Goal: Navigation & Orientation: Find specific page/section

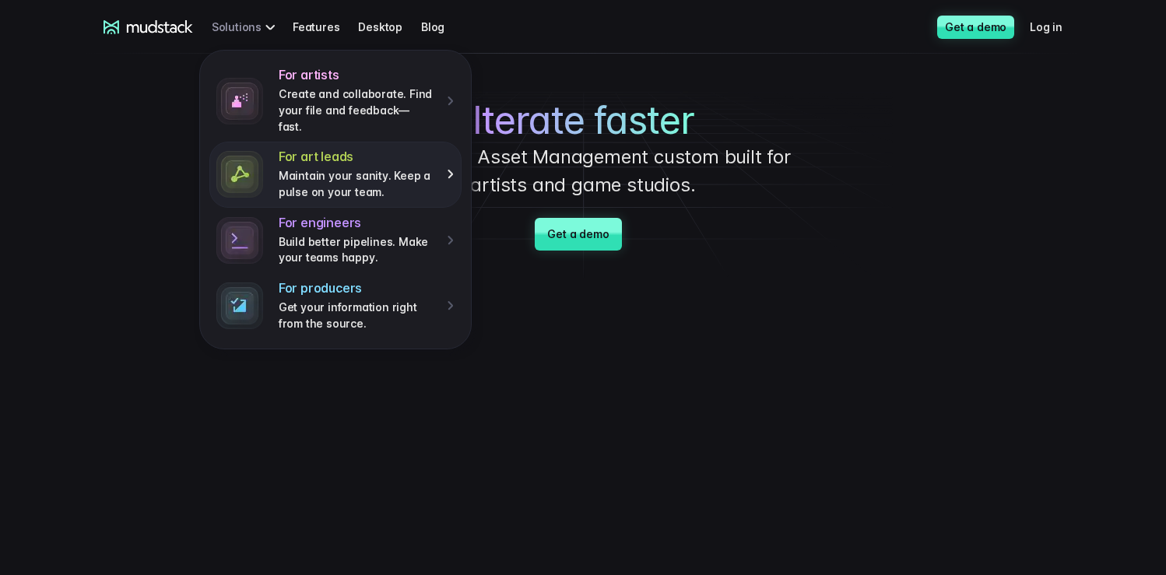
scroll to position [24, 0]
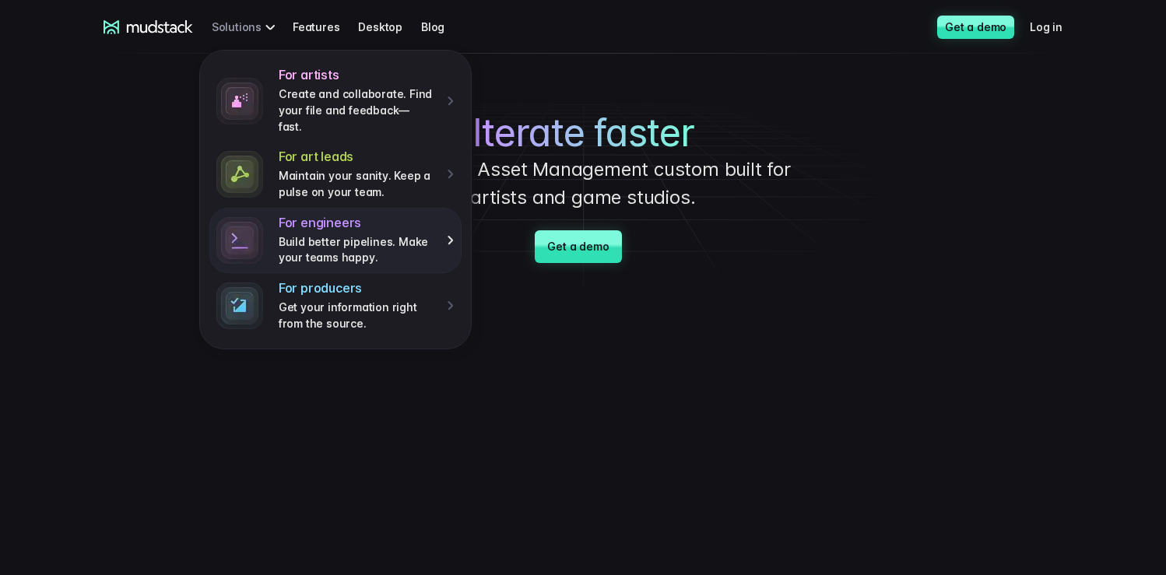
click at [390, 234] on p "Build better pipelines. Make your teams happy." at bounding box center [357, 250] width 157 height 32
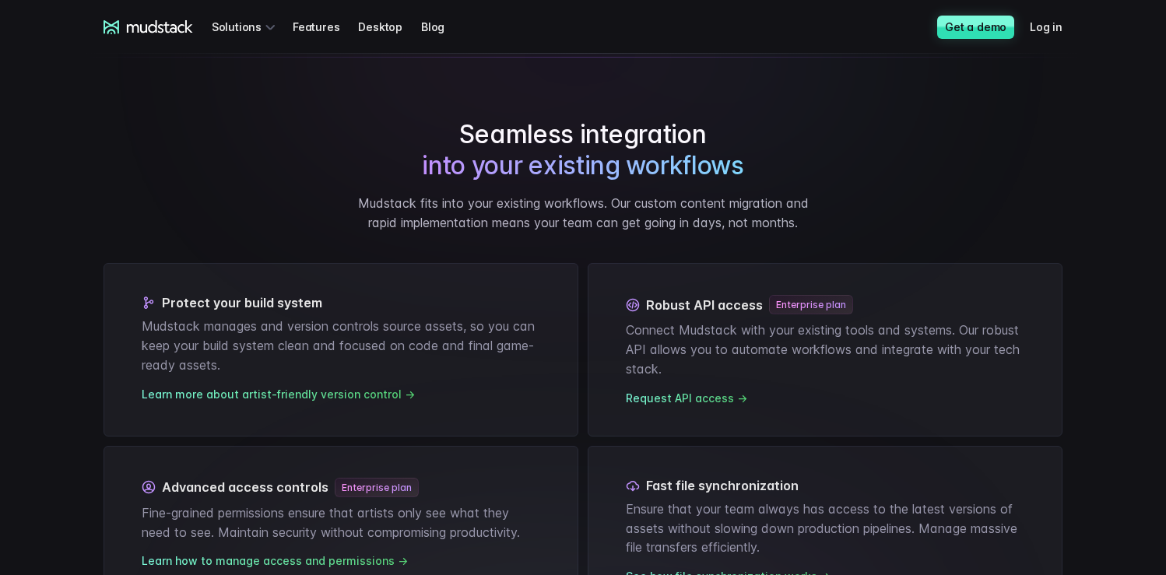
scroll to position [1031, 0]
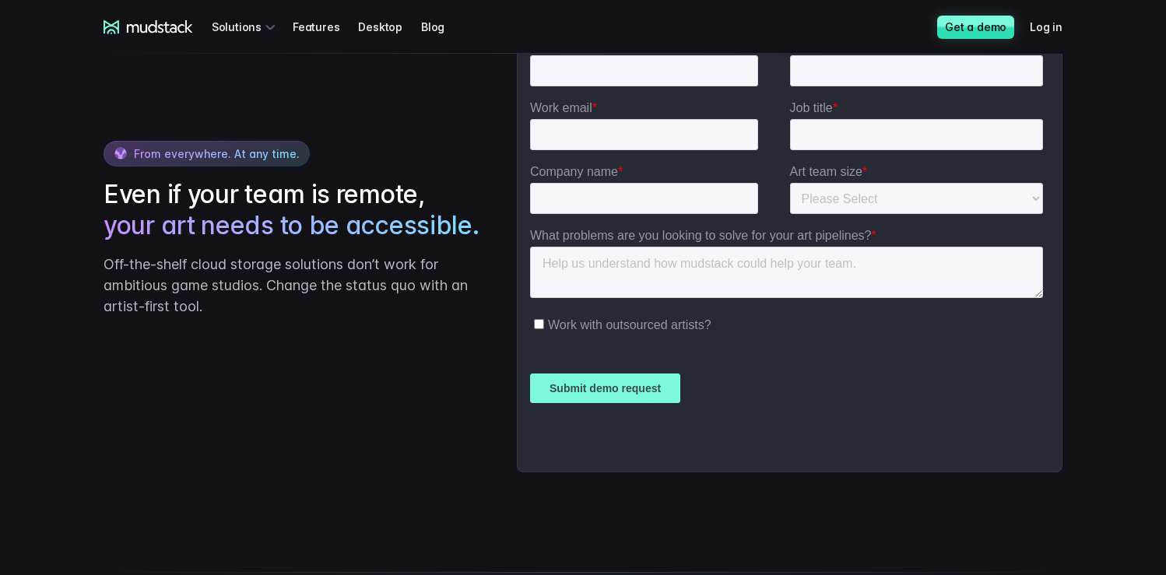
scroll to position [3672, 0]
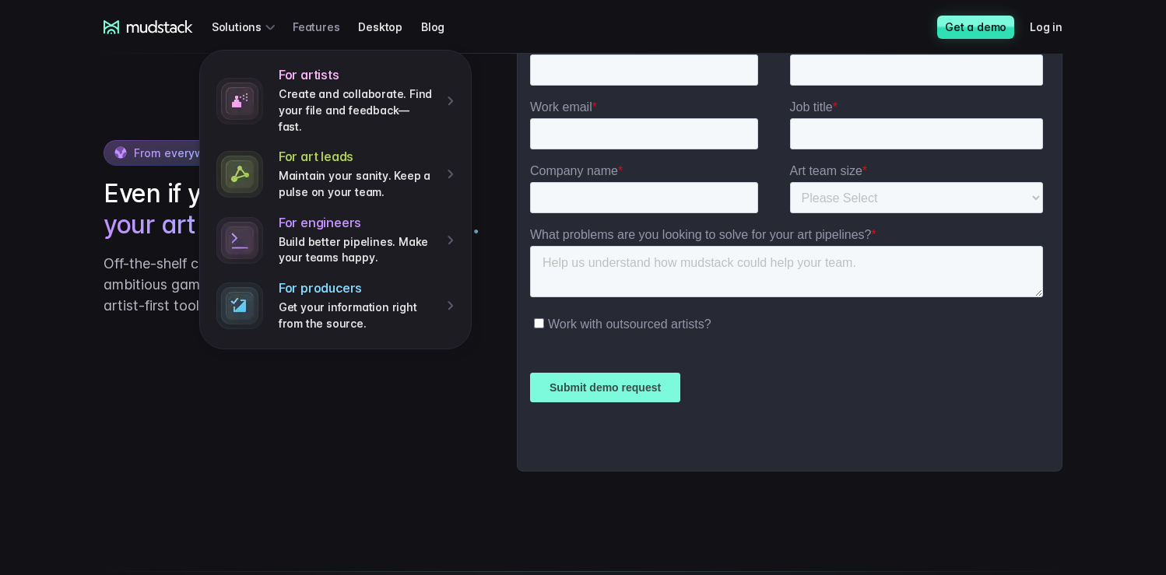
click at [313, 31] on link "Features" at bounding box center [325, 26] width 65 height 29
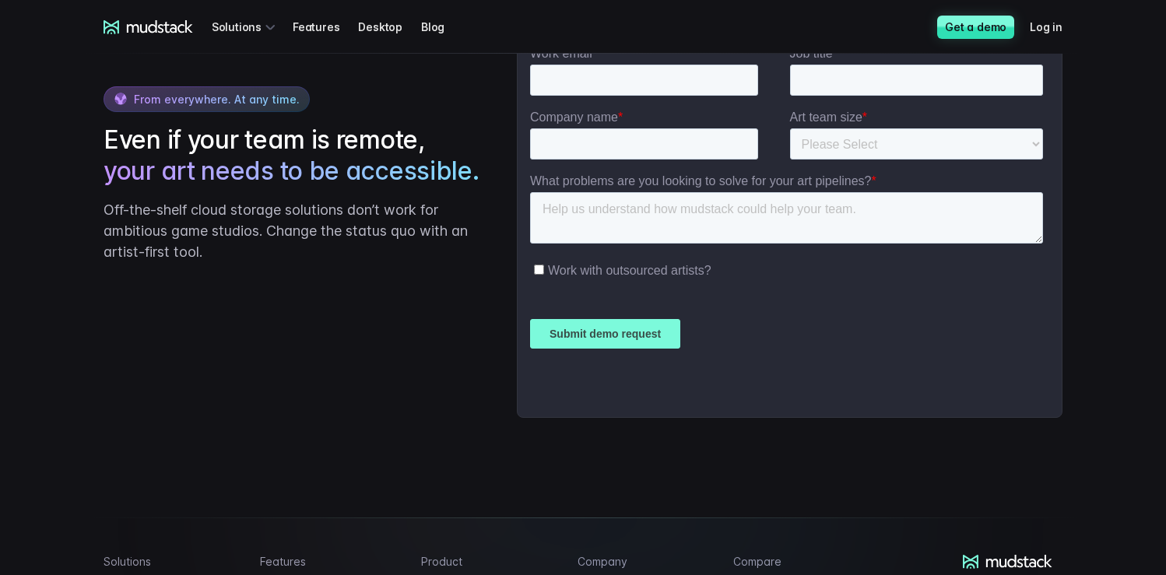
scroll to position [2775, 0]
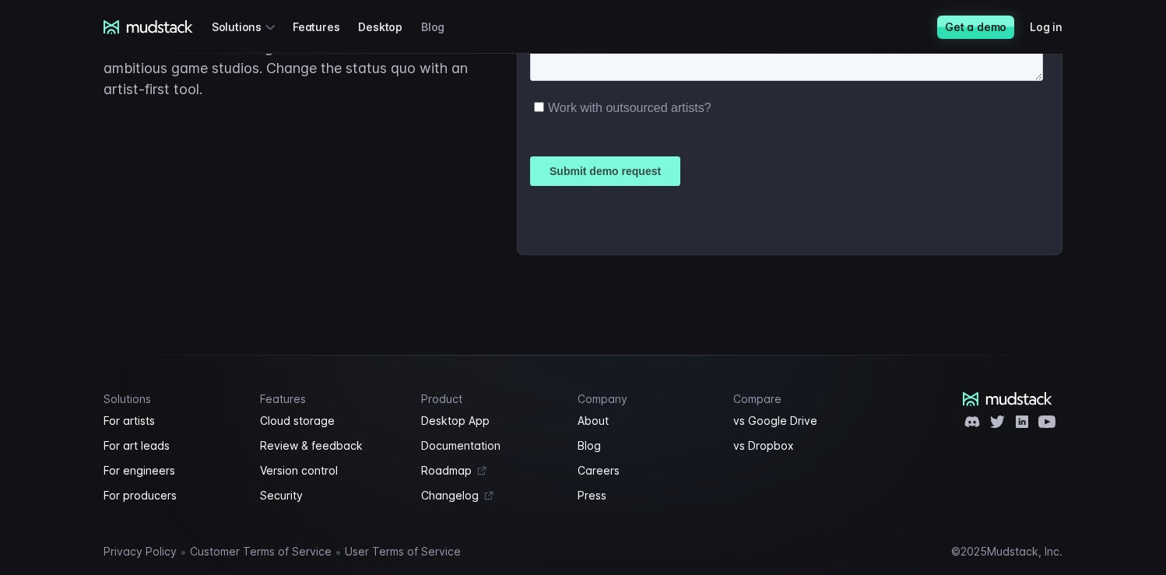
click at [423, 30] on link "Blog" at bounding box center [442, 26] width 42 height 29
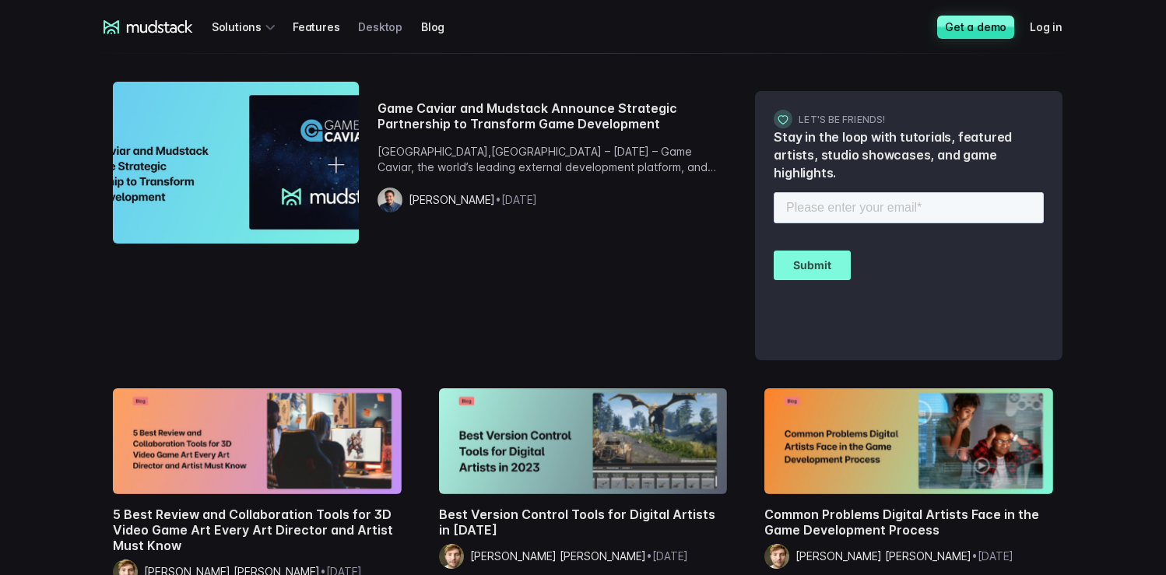
click at [380, 30] on link "Desktop" at bounding box center [389, 26] width 63 height 29
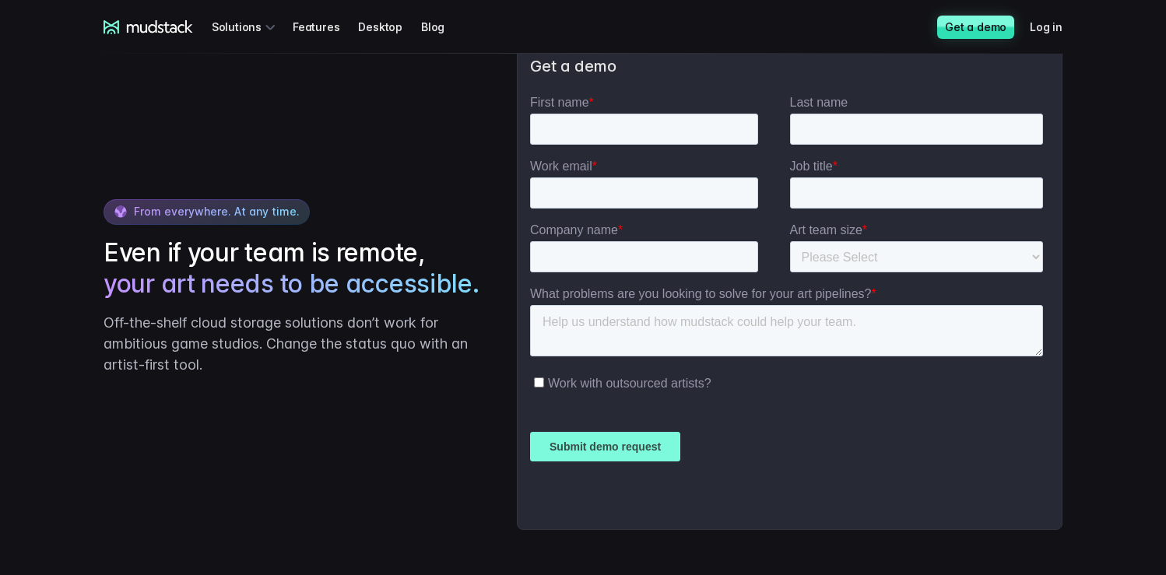
scroll to position [3063, 0]
